Goal: Task Accomplishment & Management: Use online tool/utility

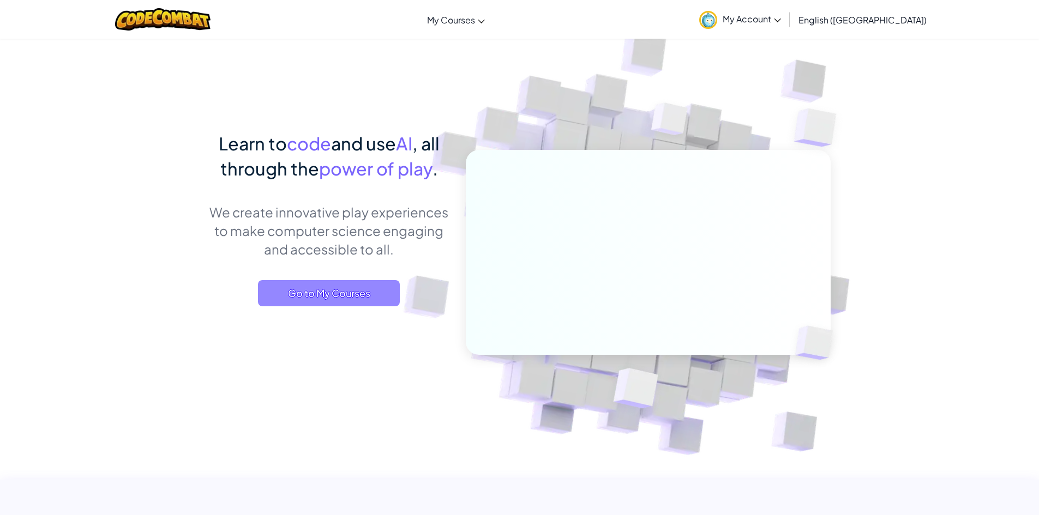
click at [387, 287] on span "Go to My Courses" at bounding box center [329, 293] width 142 height 26
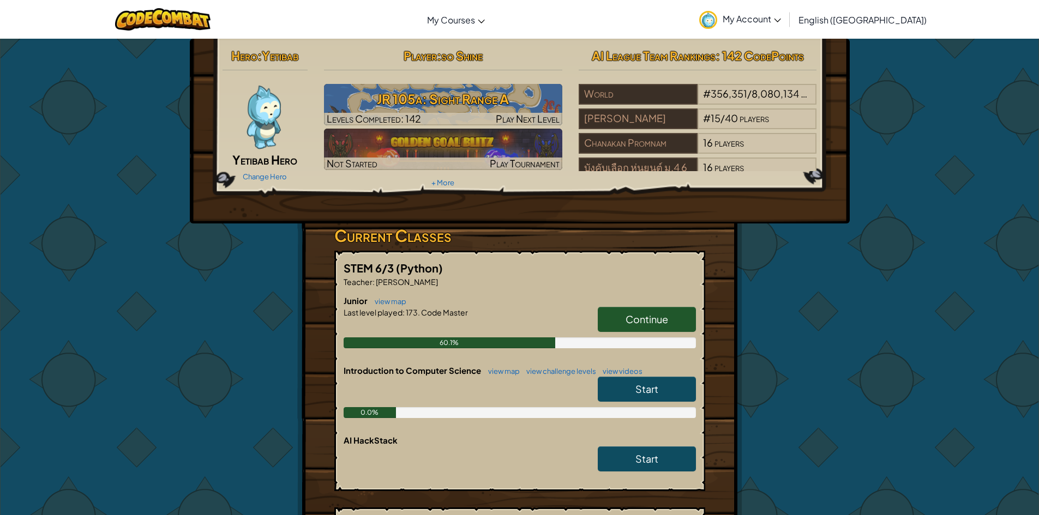
click at [620, 308] on link "Continue" at bounding box center [647, 319] width 98 height 25
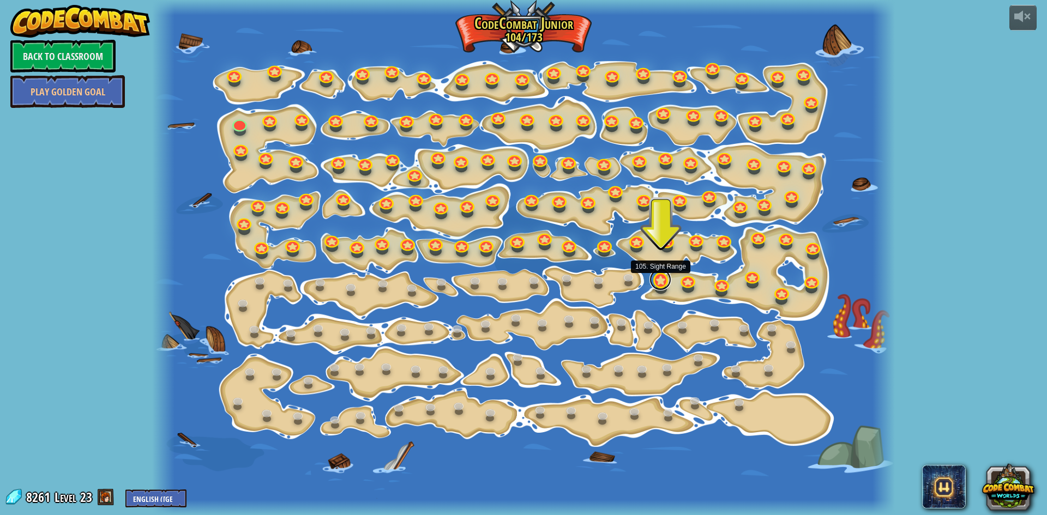
click at [660, 281] on link at bounding box center [660, 280] width 22 height 22
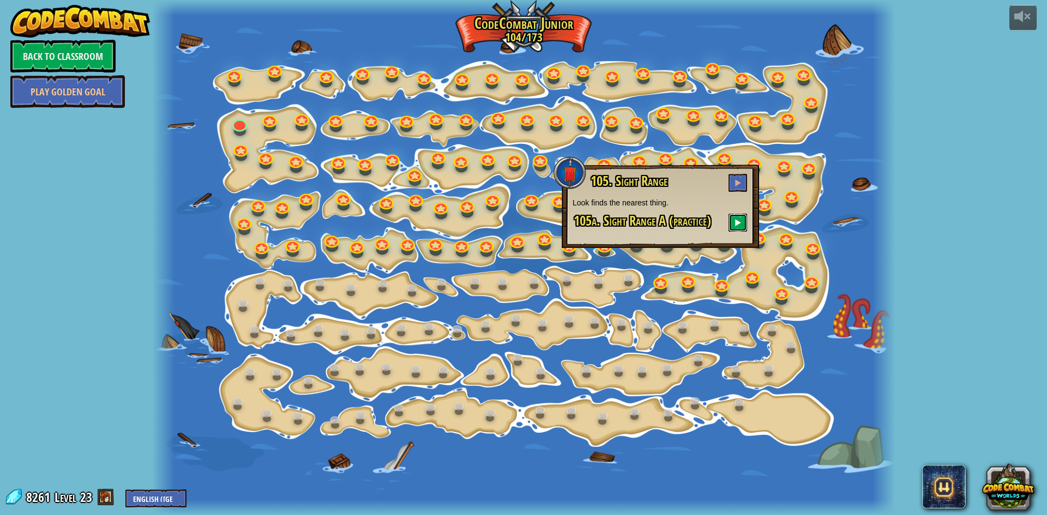
click at [741, 220] on span at bounding box center [738, 223] width 8 height 8
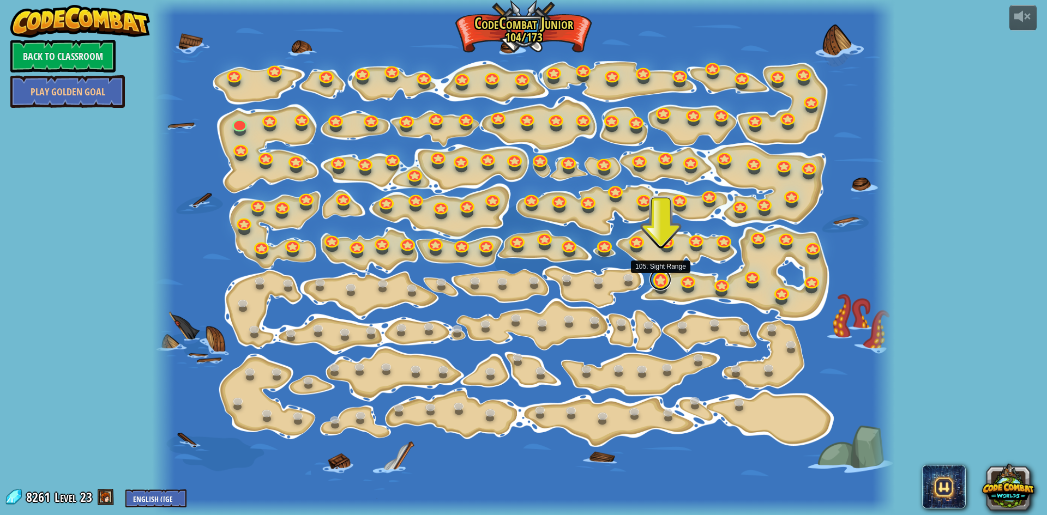
click at [660, 287] on link at bounding box center [660, 280] width 22 height 22
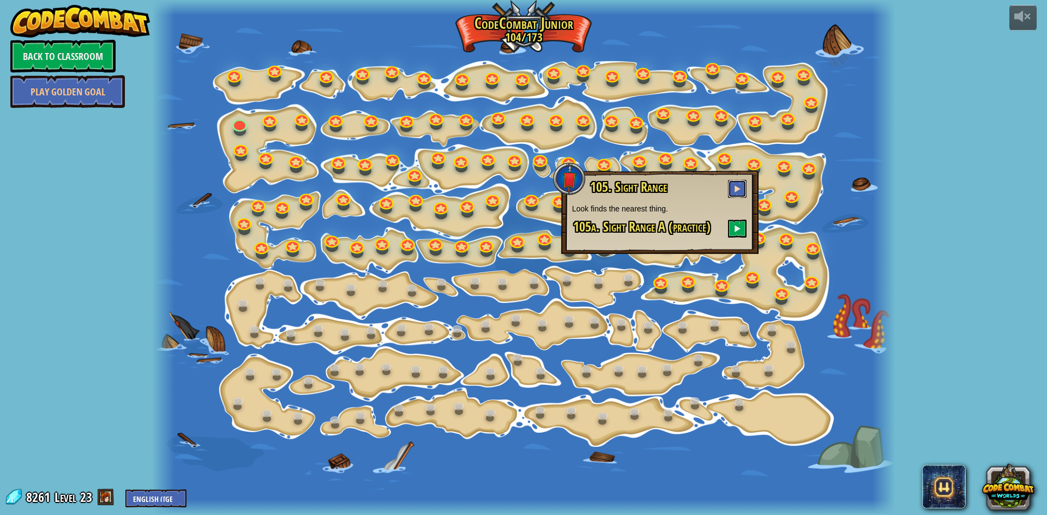
click at [734, 190] on button at bounding box center [737, 189] width 19 height 18
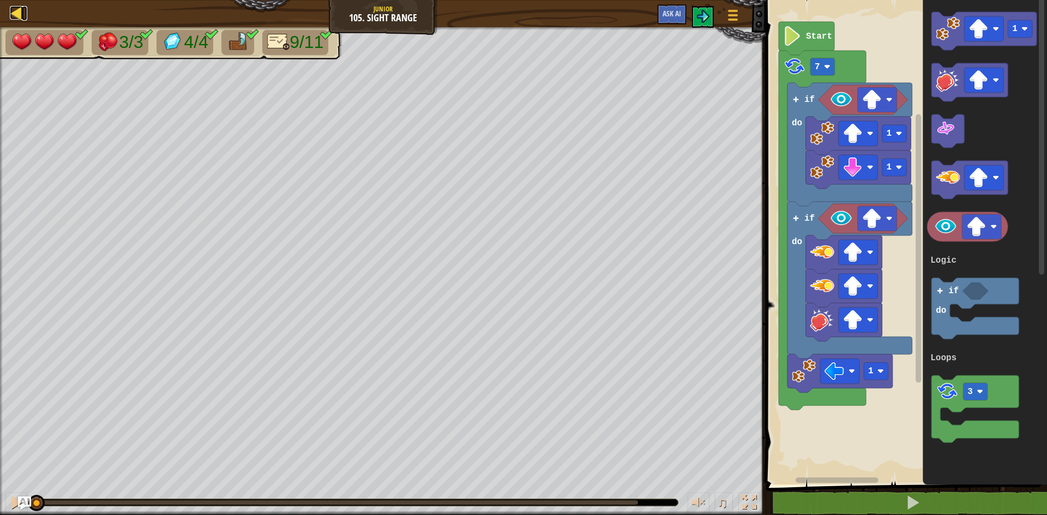
click at [14, 15] on div at bounding box center [17, 13] width 14 height 14
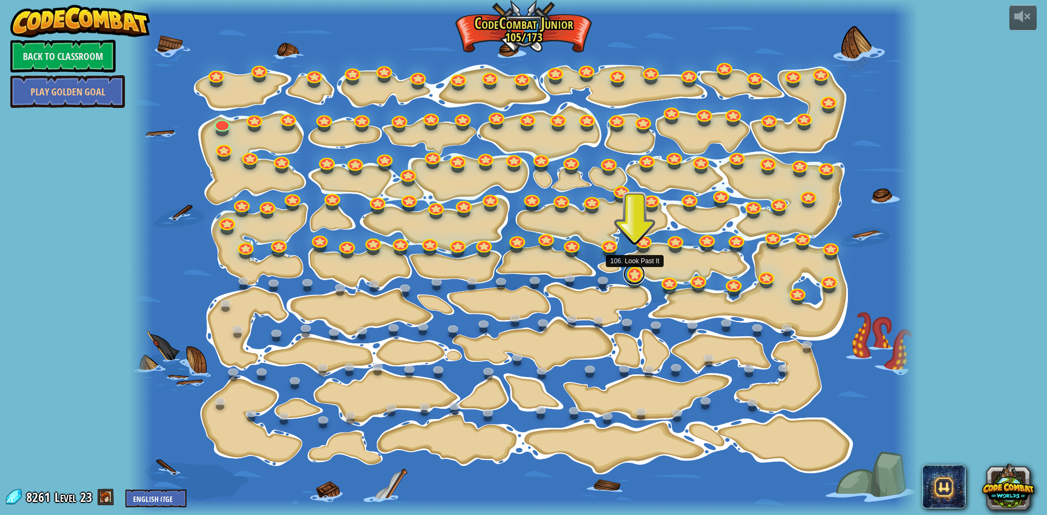
click at [635, 272] on link at bounding box center [634, 274] width 22 height 22
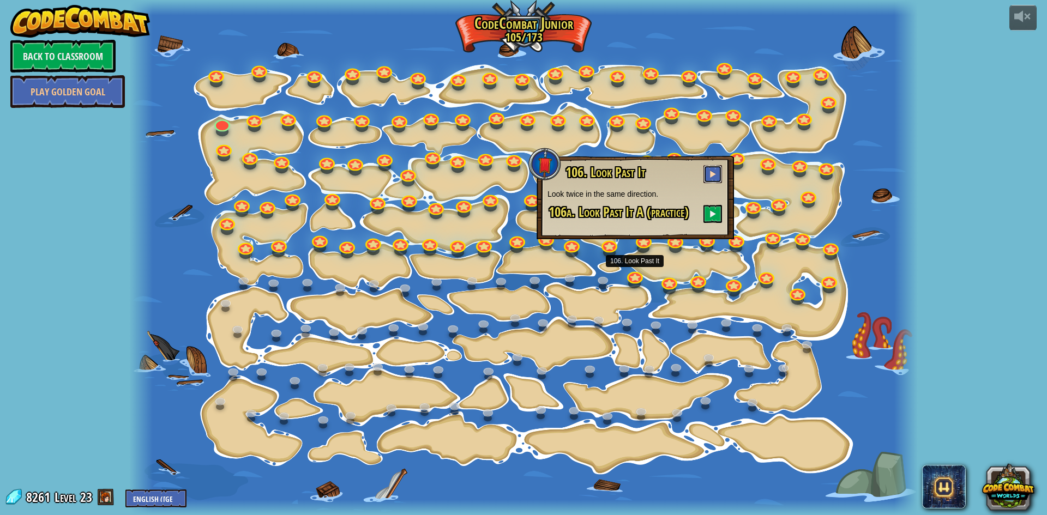
click at [711, 177] on span at bounding box center [713, 174] width 8 height 8
